Goal: Task Accomplishment & Management: Use online tool/utility

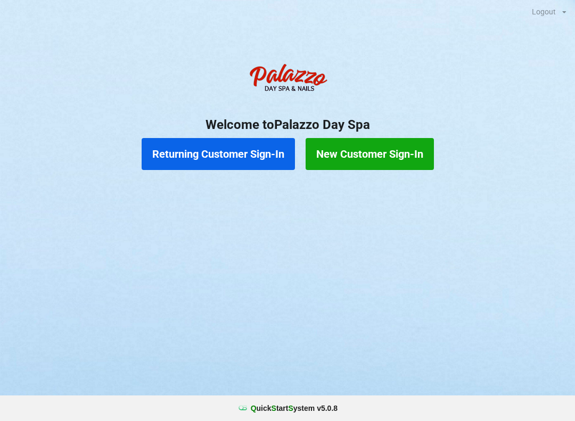
click at [227, 146] on button "Returning Customer Sign-In" at bounding box center [218, 154] width 153 height 32
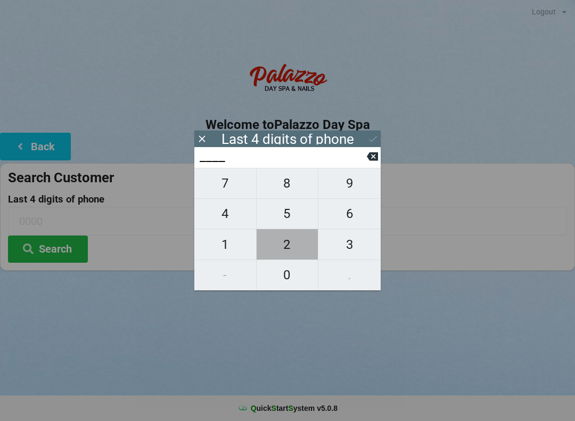
click at [294, 244] on span "2" at bounding box center [288, 244] width 62 height 22
type input "2___"
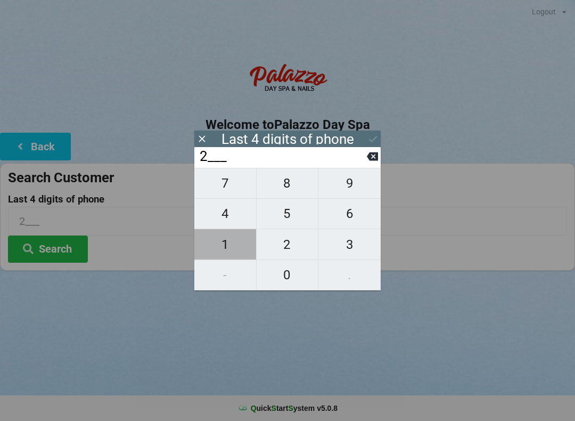
click at [225, 251] on span "1" at bounding box center [225, 244] width 62 height 22
type input "21__"
click at [231, 217] on span "4" at bounding box center [225, 213] width 62 height 22
type input "214_"
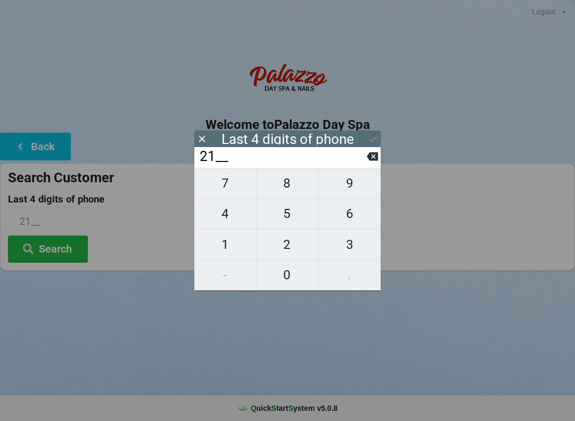
type input "214_"
click at [293, 283] on span "0" at bounding box center [288, 274] width 62 height 22
type input "2140"
click at [59, 255] on button "Search" at bounding box center [48, 248] width 80 height 27
